Goal: Navigation & Orientation: Find specific page/section

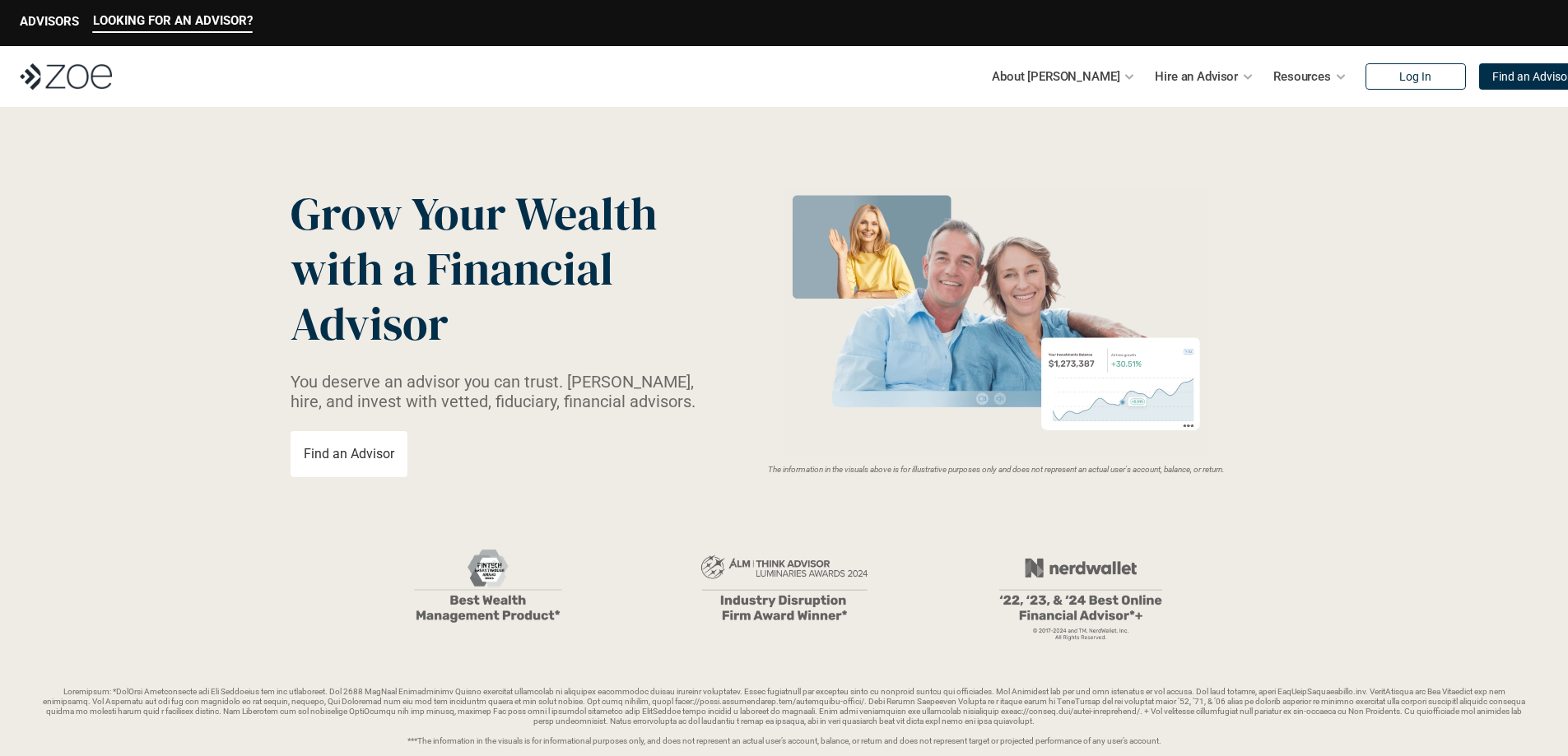
click at [376, 455] on p "Find an Advisor" at bounding box center [349, 454] width 90 height 16
click at [325, 450] on p "Find an Advisor" at bounding box center [349, 454] width 90 height 16
